Goal: Check status: Check status

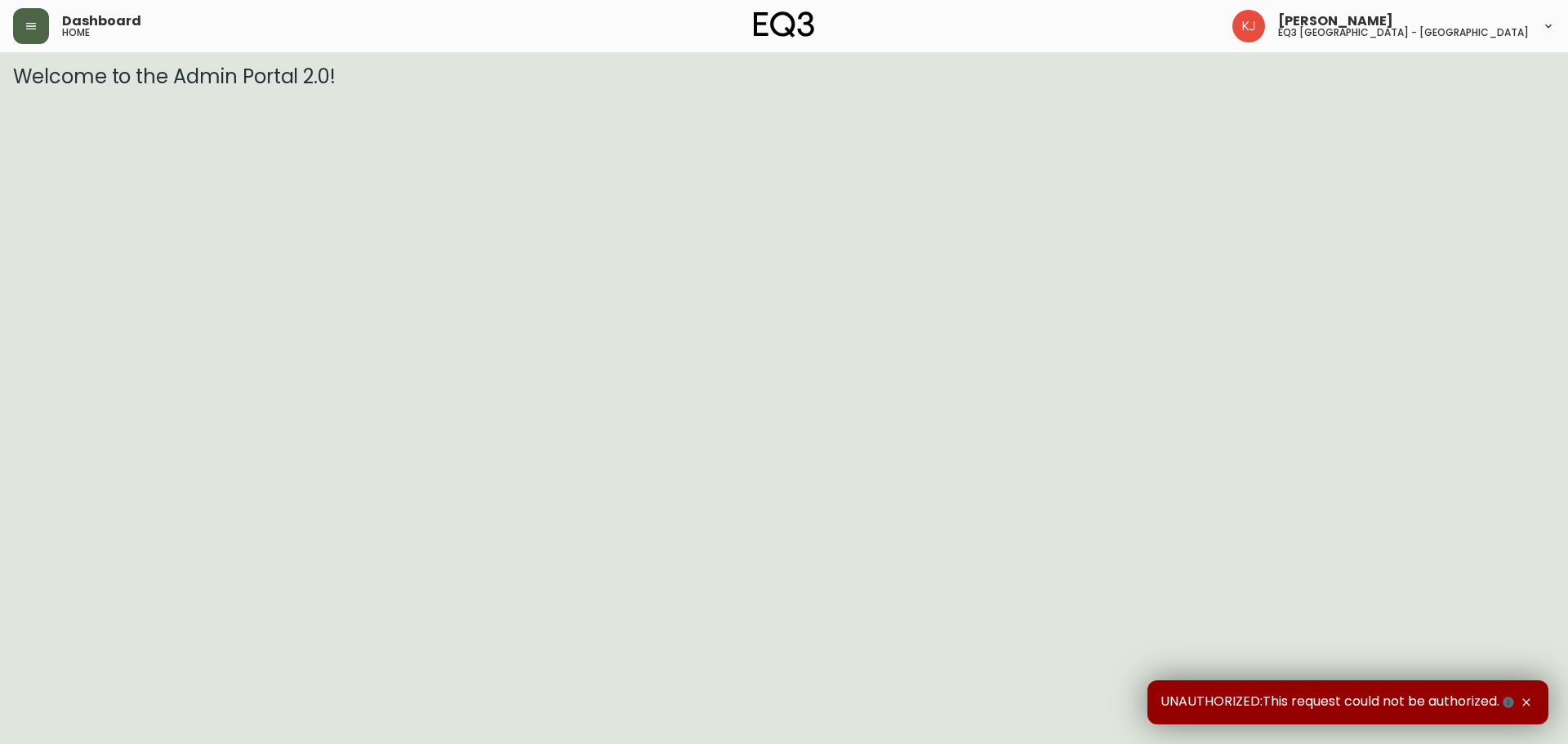
click at [43, 39] on button "button" at bounding box center [31, 26] width 36 height 36
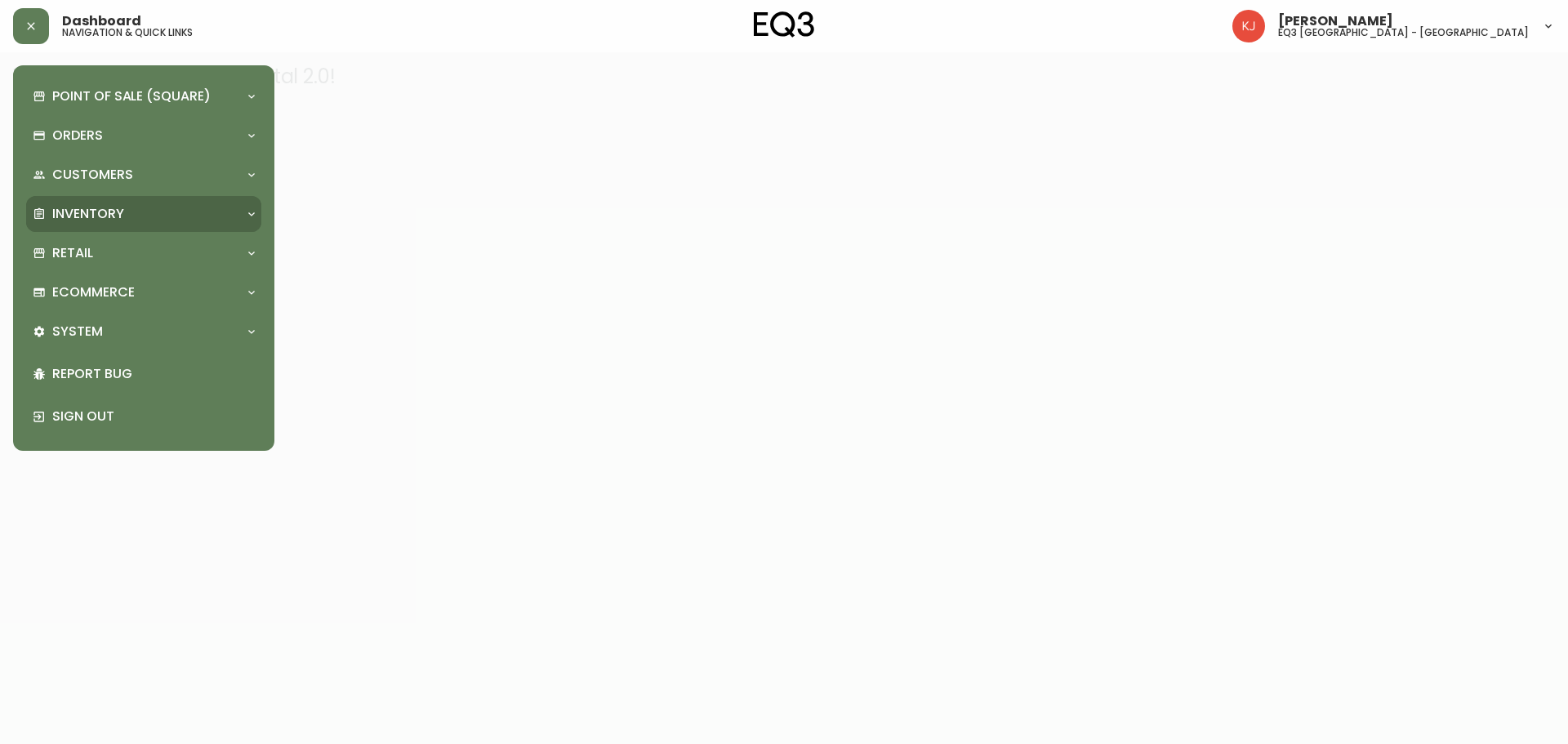
click at [94, 214] on p "Inventory" at bounding box center [88, 213] width 72 height 18
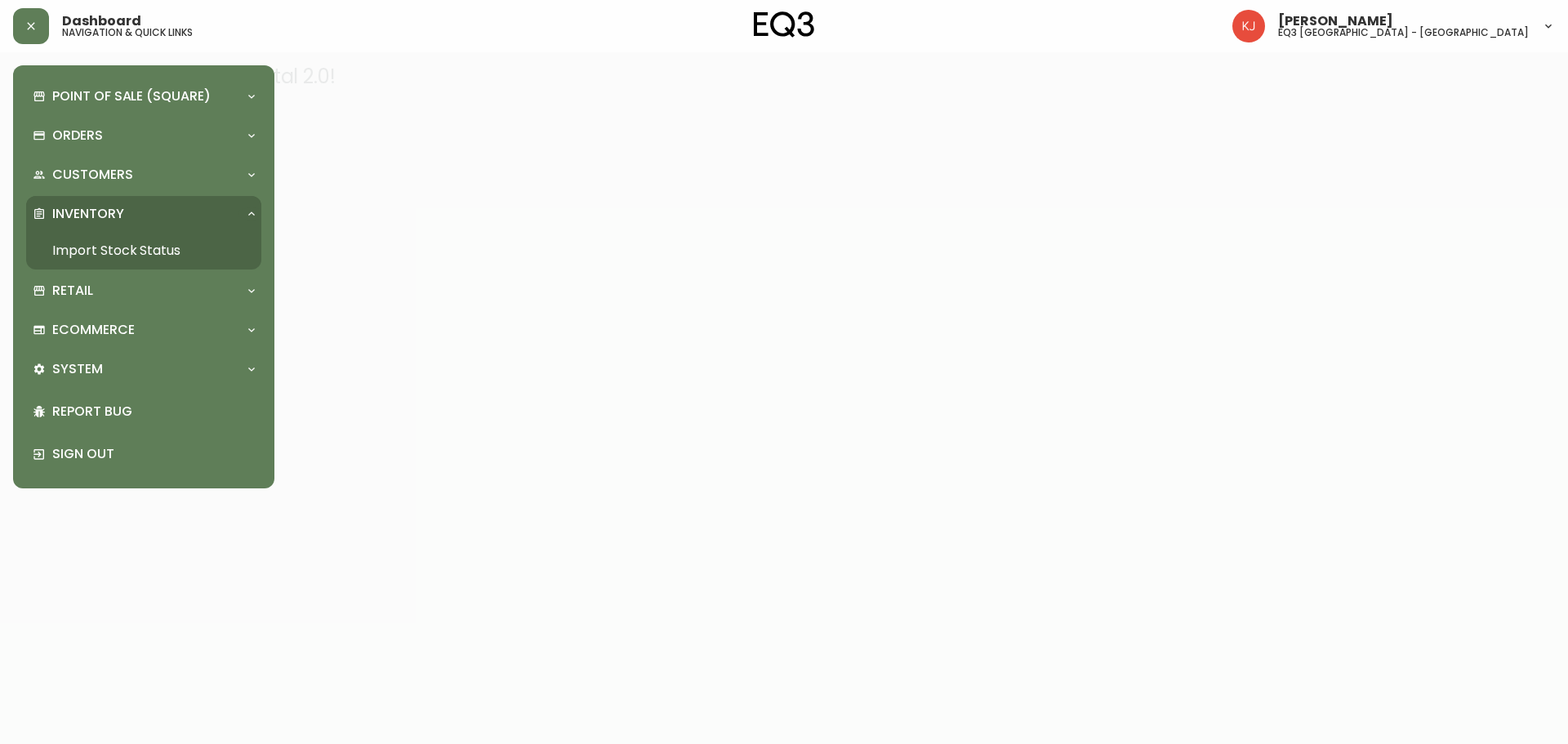
click at [136, 247] on link "Import Stock Status" at bounding box center [144, 251] width 235 height 38
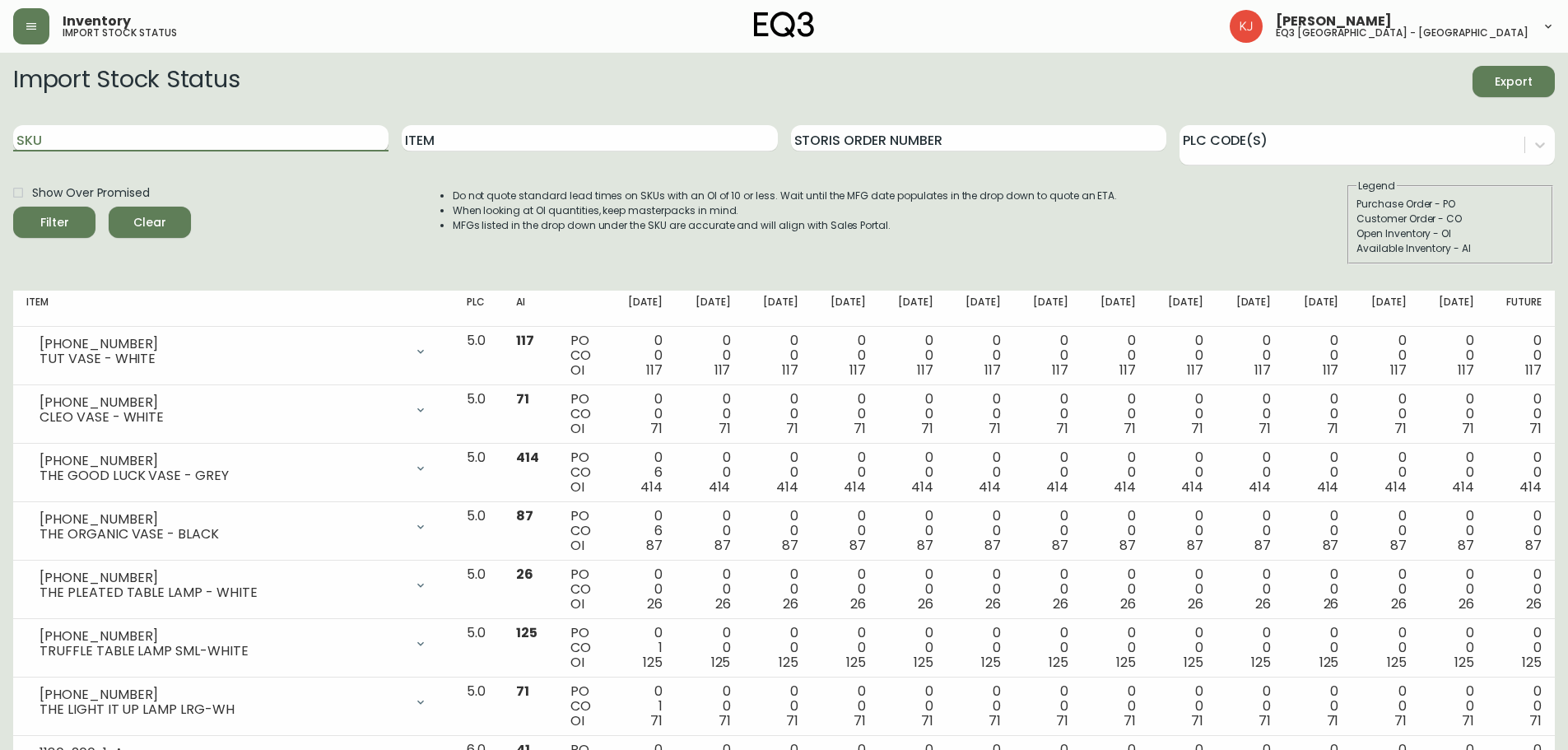
click at [149, 131] on input "SKU" at bounding box center [201, 138] width 375 height 27
paste input "[PHONE_NUMBER]"
type input "[PHONE_NUMBER]"
click at [13, 207] on button "Filter" at bounding box center [54, 222] width 82 height 31
